Goal: Check status: Check status

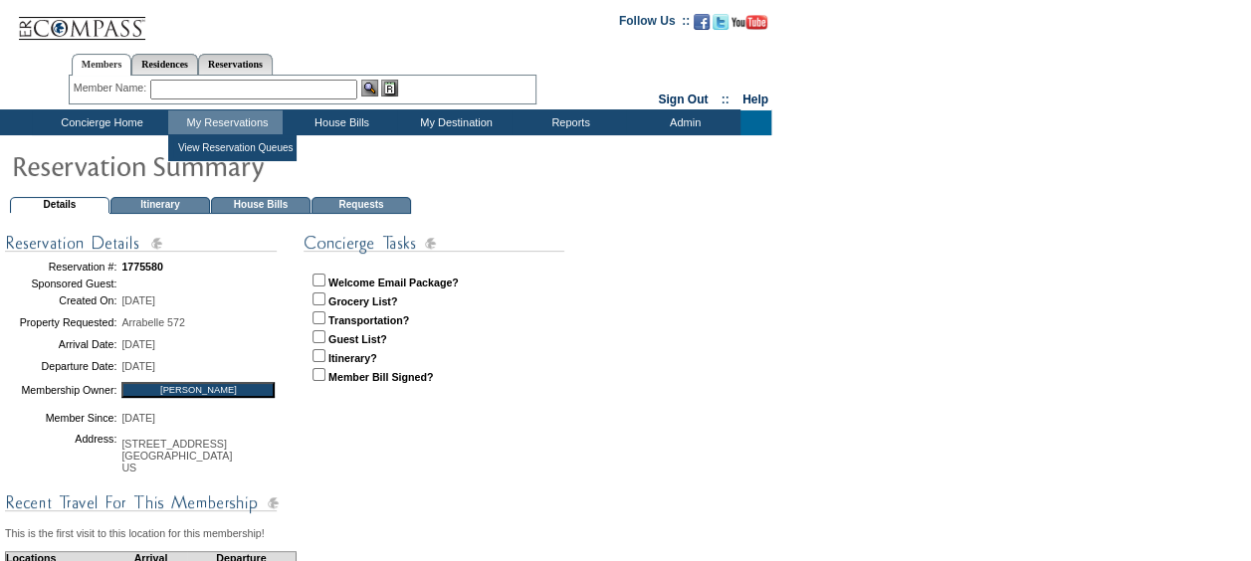
click at [252, 194] on table "Details Itinerary House Bills Requests Reservation #: 1775580 Sponsored Guest: …" at bounding box center [385, 534] width 771 height 799
click at [252, 199] on td "House Bills" at bounding box center [261, 205] width 100 height 17
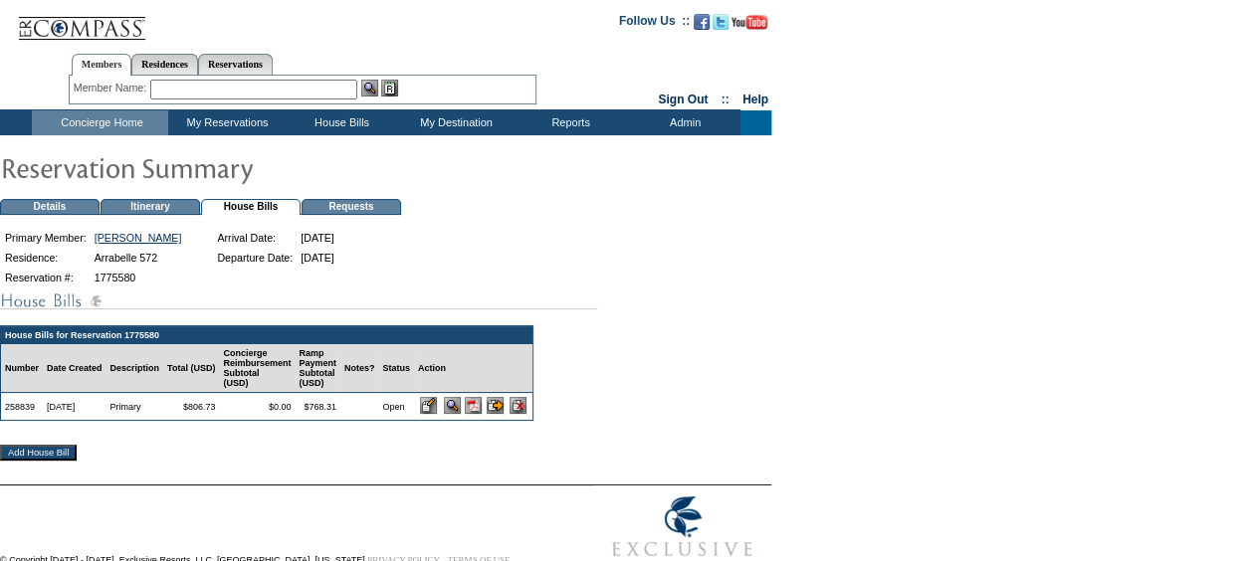
click at [437, 414] on input "image" at bounding box center [428, 405] width 17 height 17
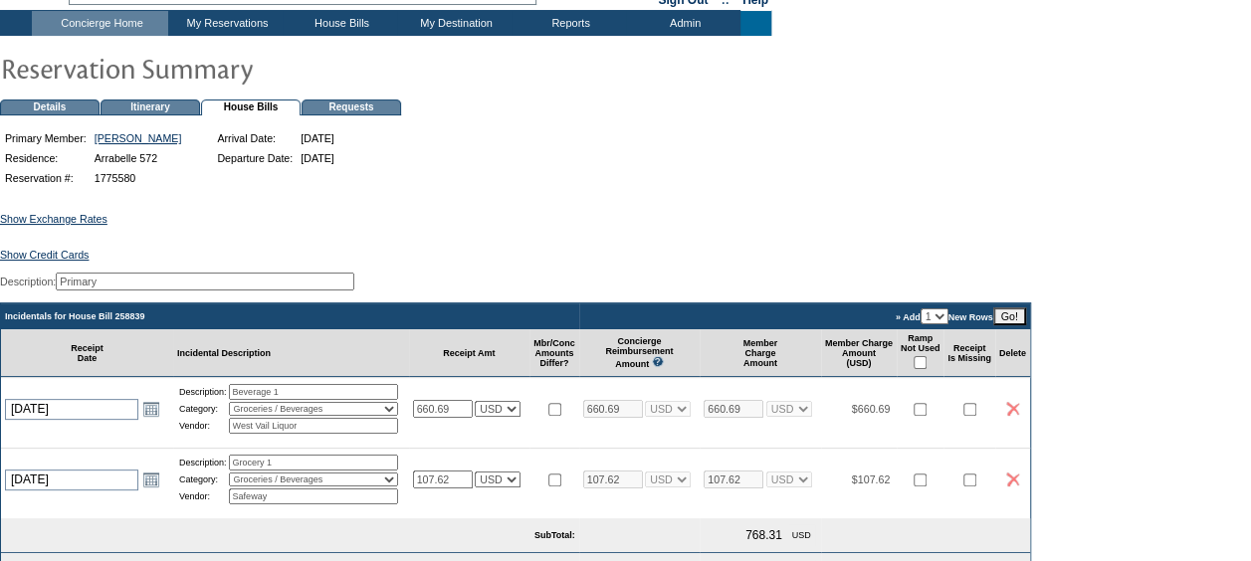
scroll to position [398, 0]
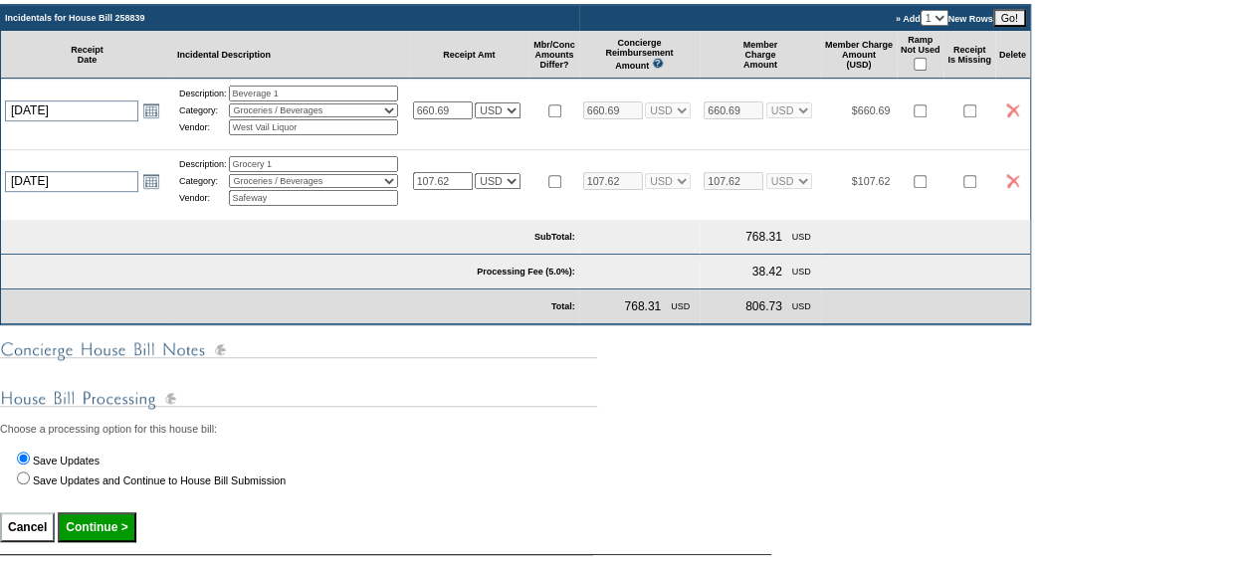
click at [1030, 115] on td at bounding box center [1012, 110] width 35 height 63
click at [1019, 117] on img at bounding box center [1012, 111] width 13 height 14
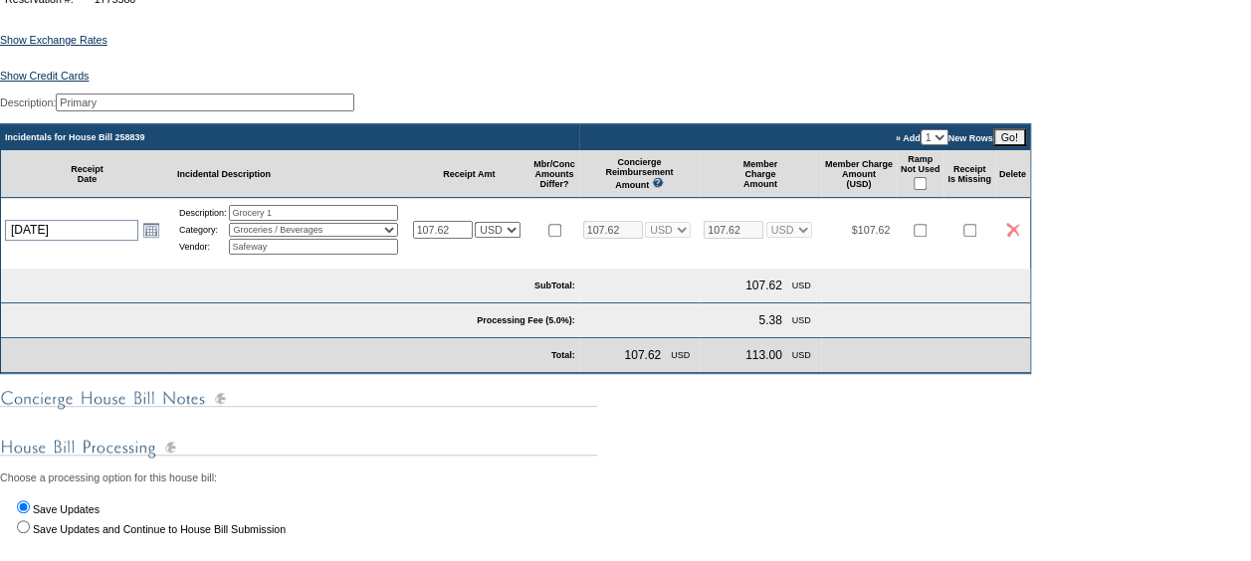
scroll to position [398, 0]
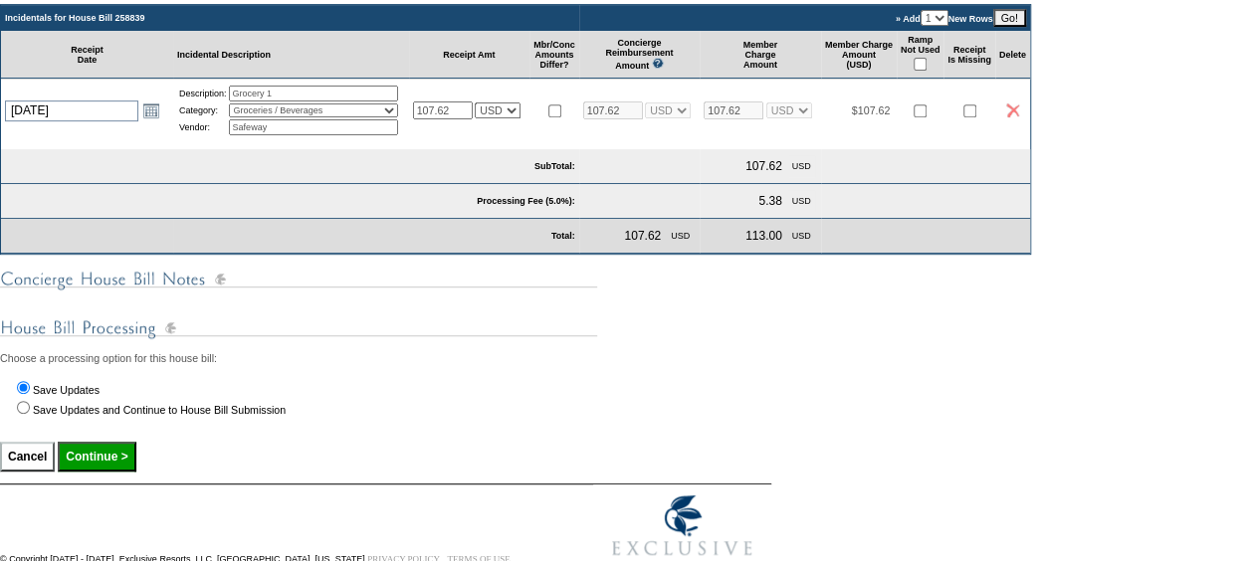
click at [101, 472] on input "Continue >" at bounding box center [97, 457] width 78 height 30
type input "Processing..."
